Goal: Navigation & Orientation: Find specific page/section

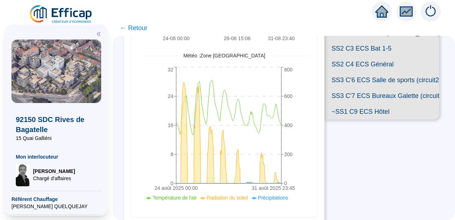
scroll to position [258, 0]
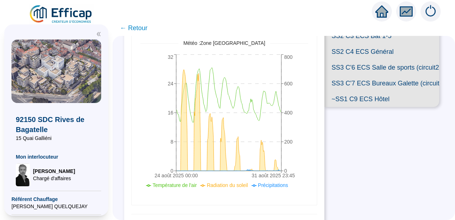
click at [387, 44] on span "SS2 C3 ECS Bat 1-5" at bounding box center [381, 36] width 115 height 16
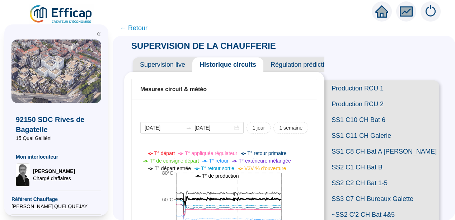
click at [364, 89] on span "Production RCU 1" at bounding box center [381, 88] width 115 height 16
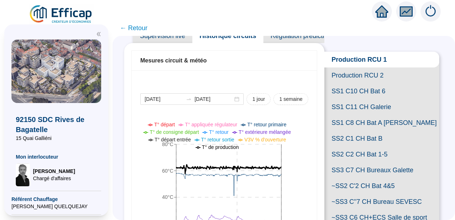
scroll to position [14, 0]
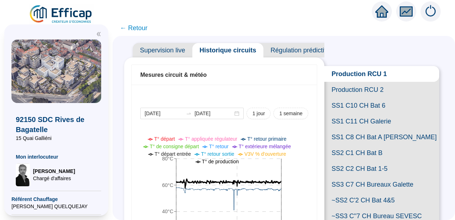
click at [174, 47] on span "Supervision live" at bounding box center [163, 50] width 60 height 14
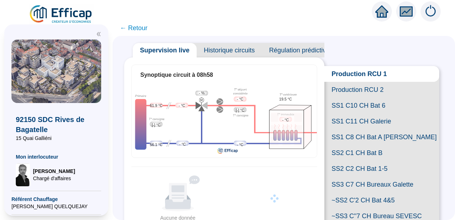
click at [351, 96] on span "Production RCU 2" at bounding box center [381, 90] width 115 height 16
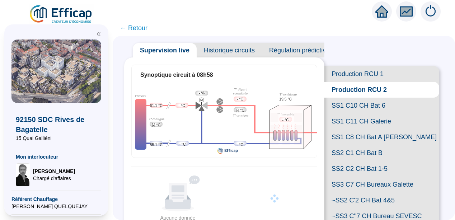
click at [353, 70] on span "Production RCU 1" at bounding box center [381, 74] width 115 height 16
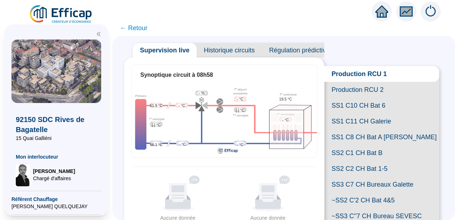
click at [353, 98] on span "Production RCU 2" at bounding box center [381, 90] width 115 height 16
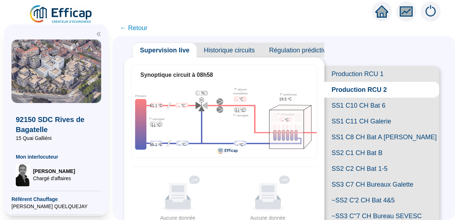
click at [347, 113] on span "SS1 C10 CH Bat 6" at bounding box center [381, 106] width 115 height 16
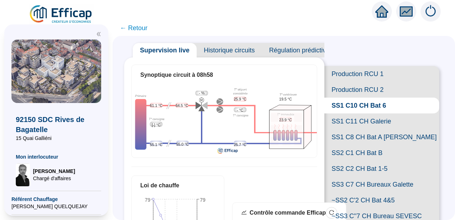
click at [347, 129] on span "SS1 C11 CH Galerie" at bounding box center [381, 121] width 115 height 16
